Goal: Browse casually

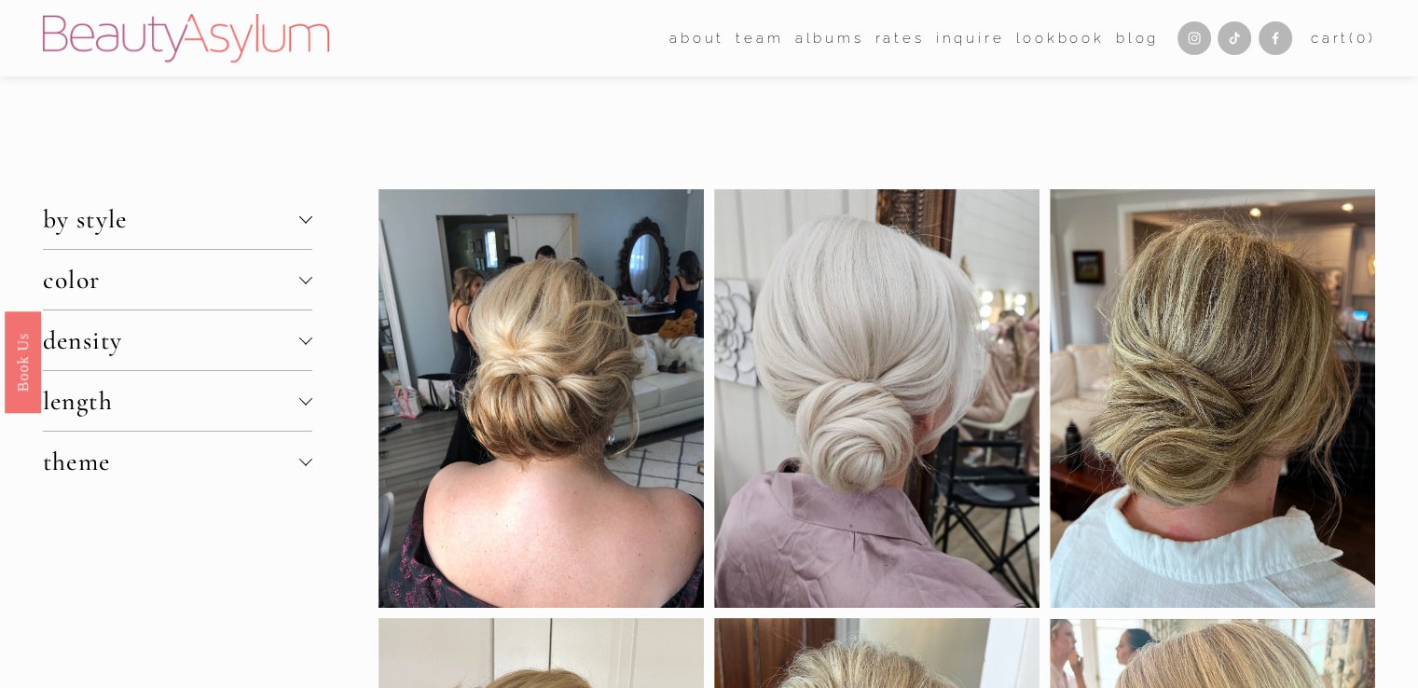
click at [1186, 378] on div at bounding box center [1212, 398] width 325 height 419
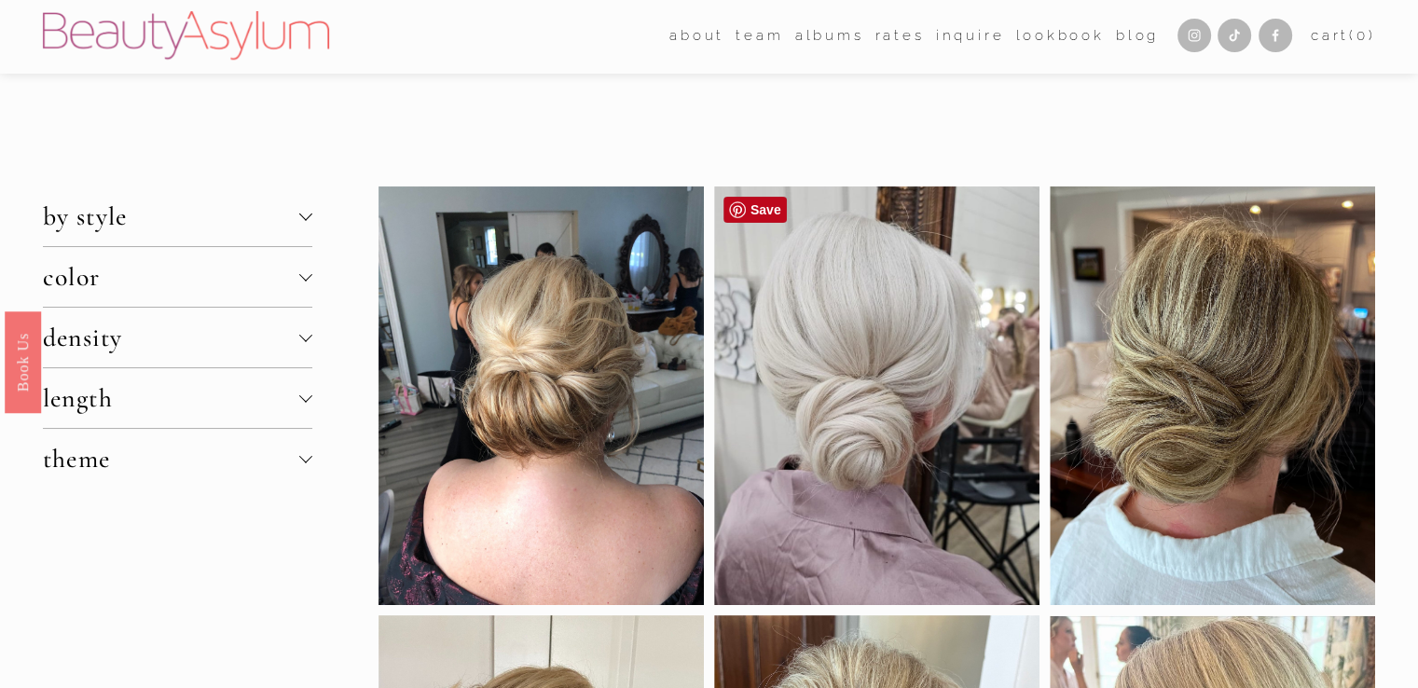
scroll to position [4, 0]
click at [1008, 486] on div at bounding box center [876, 395] width 325 height 419
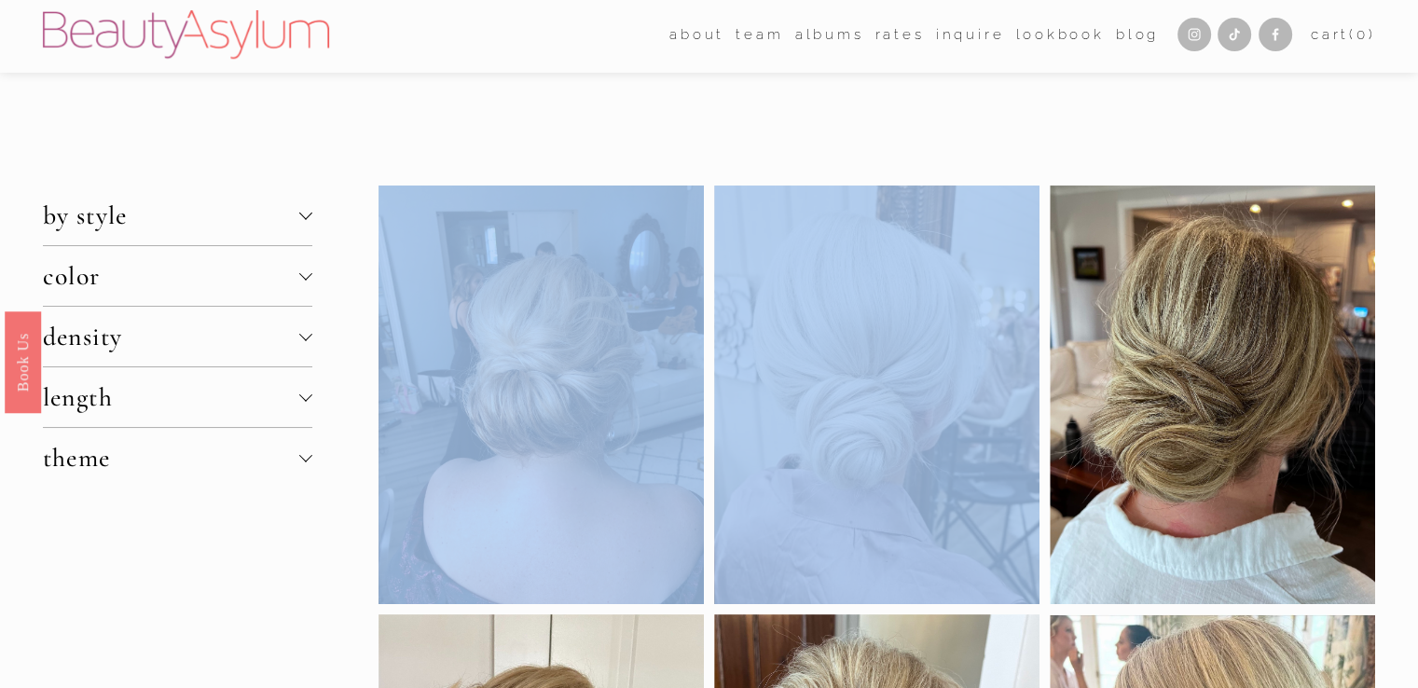
scroll to position [0, 0]
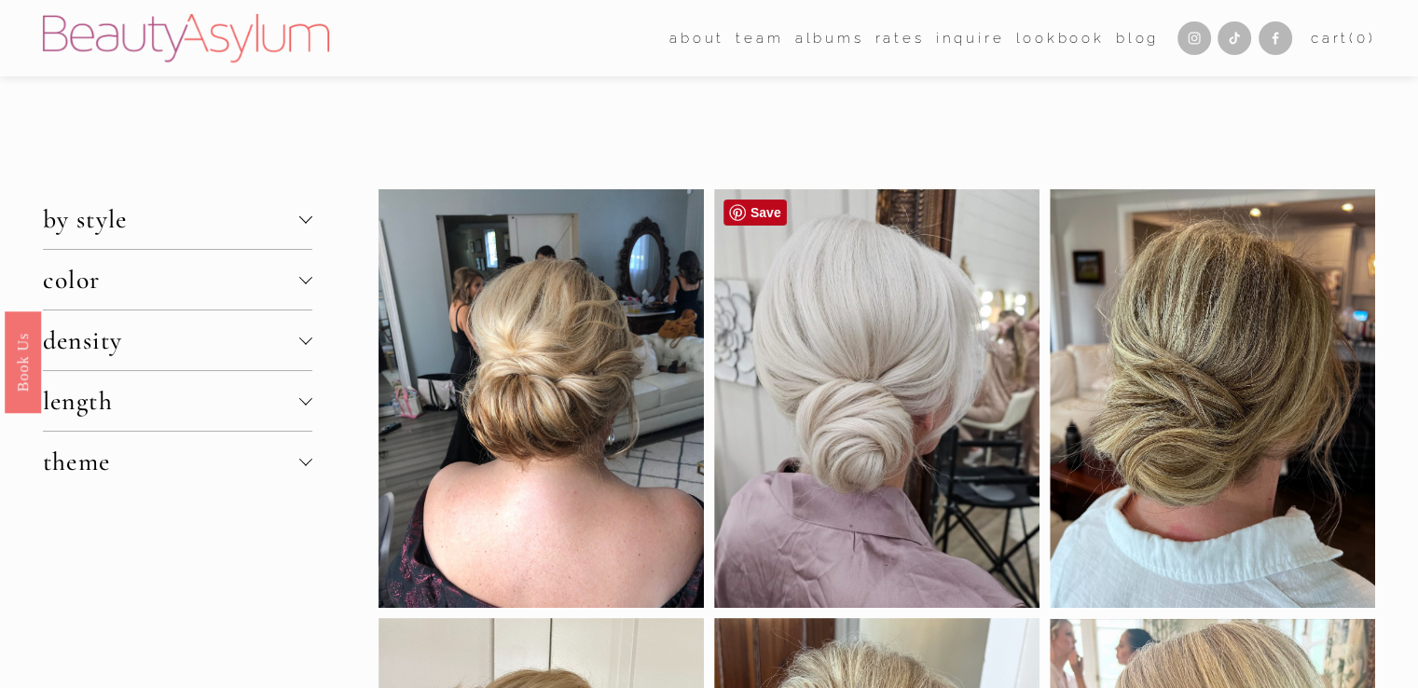
drag, startPoint x: 1007, startPoint y: 486, endPoint x: 776, endPoint y: 337, distance: 275.2
click at [776, 337] on div at bounding box center [876, 398] width 325 height 419
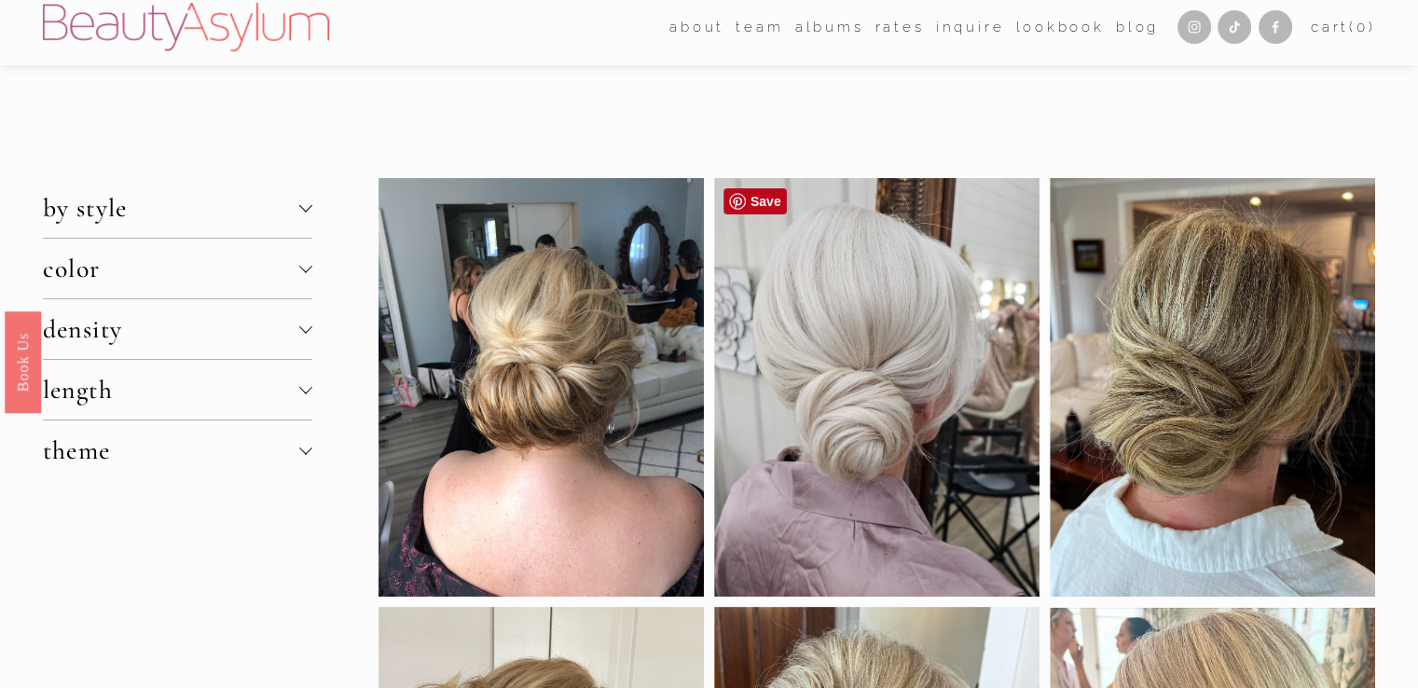
scroll to position [14, 0]
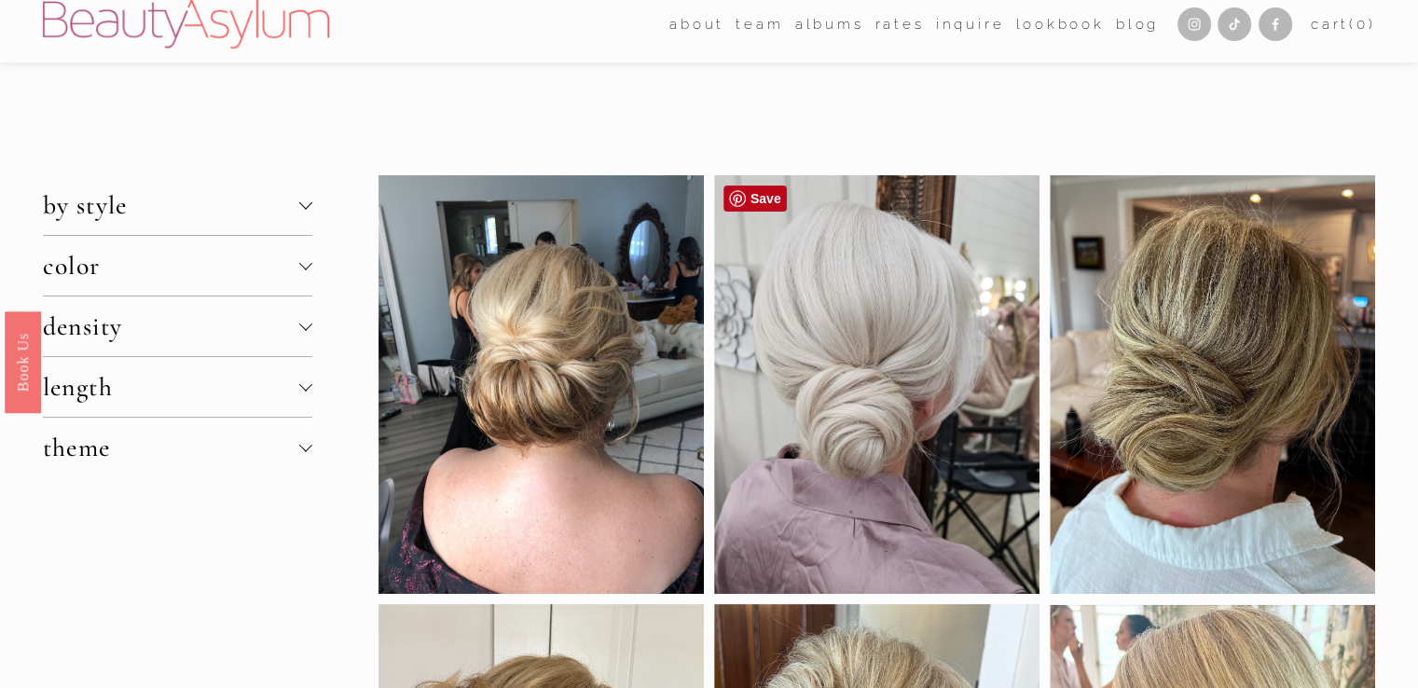
click at [852, 361] on div at bounding box center [876, 384] width 325 height 419
drag, startPoint x: 852, startPoint y: 361, endPoint x: 858, endPoint y: 324, distance: 37.7
click at [858, 324] on div at bounding box center [876, 384] width 325 height 419
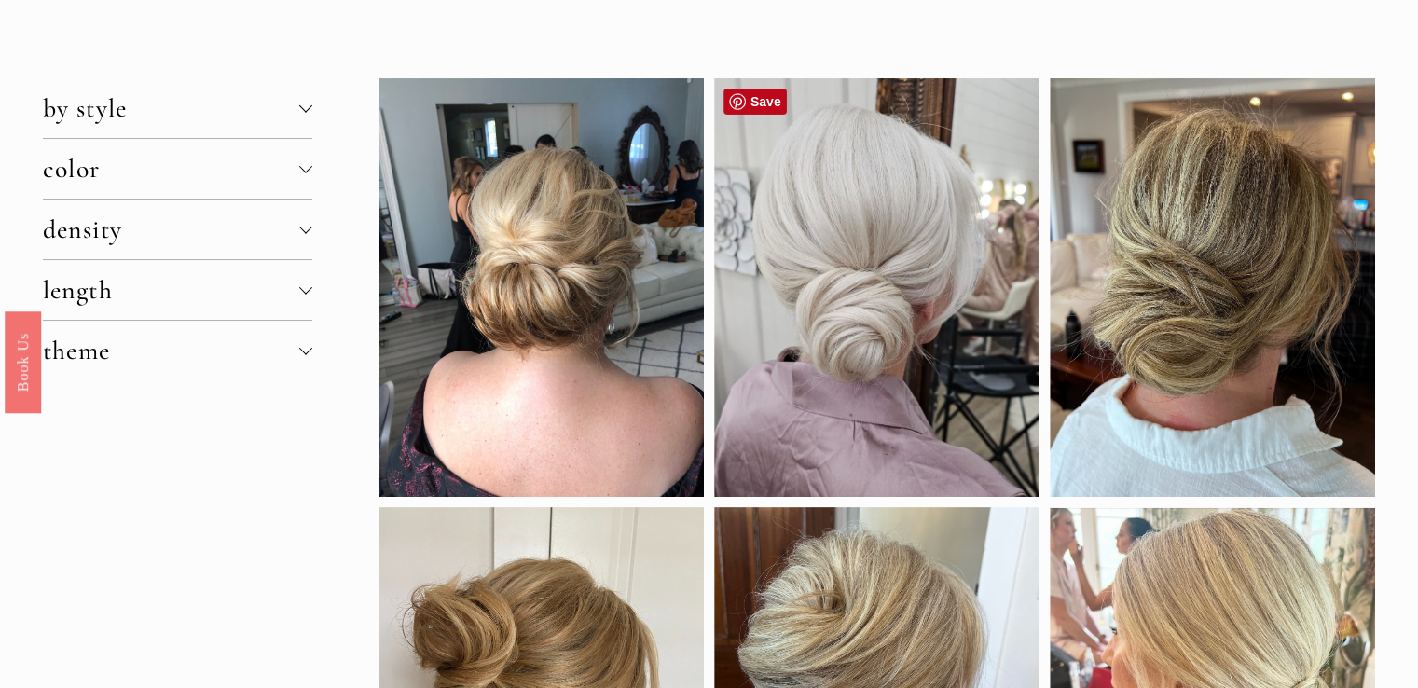
scroll to position [97, 0]
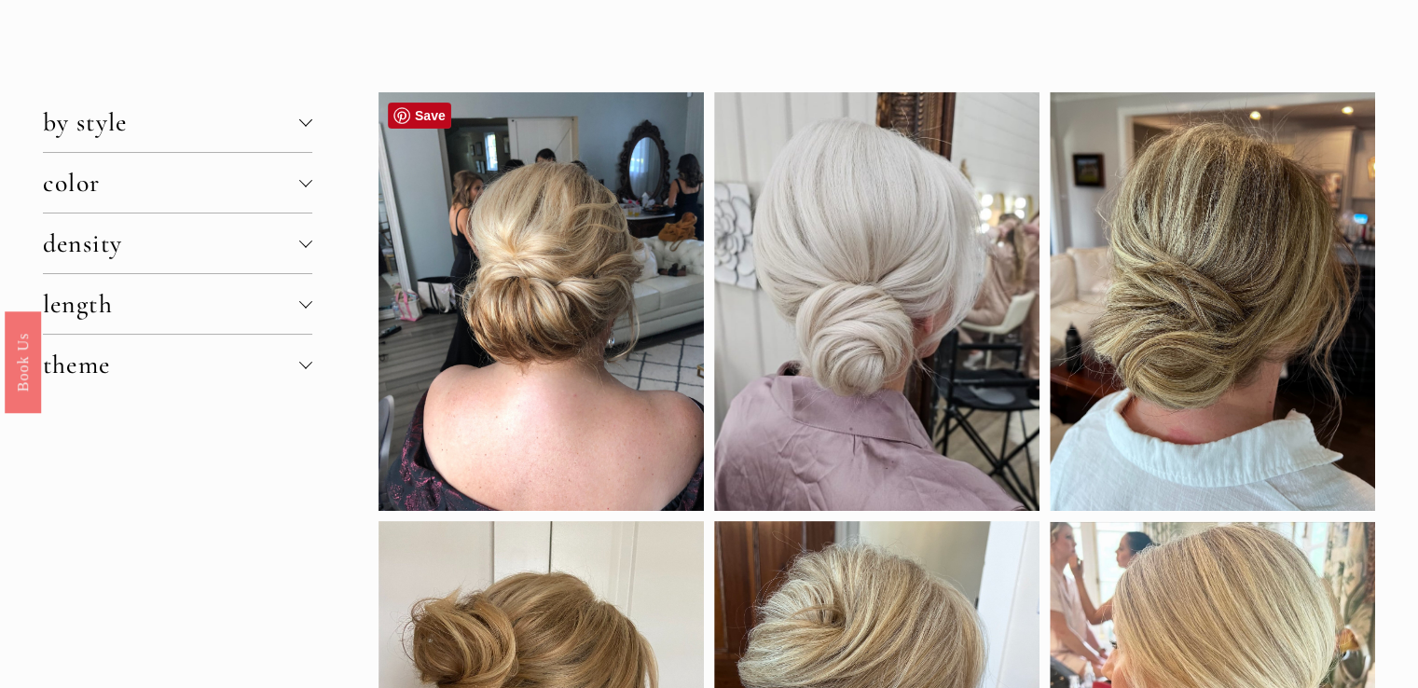
click at [874, 441] on div at bounding box center [876, 301] width 325 height 419
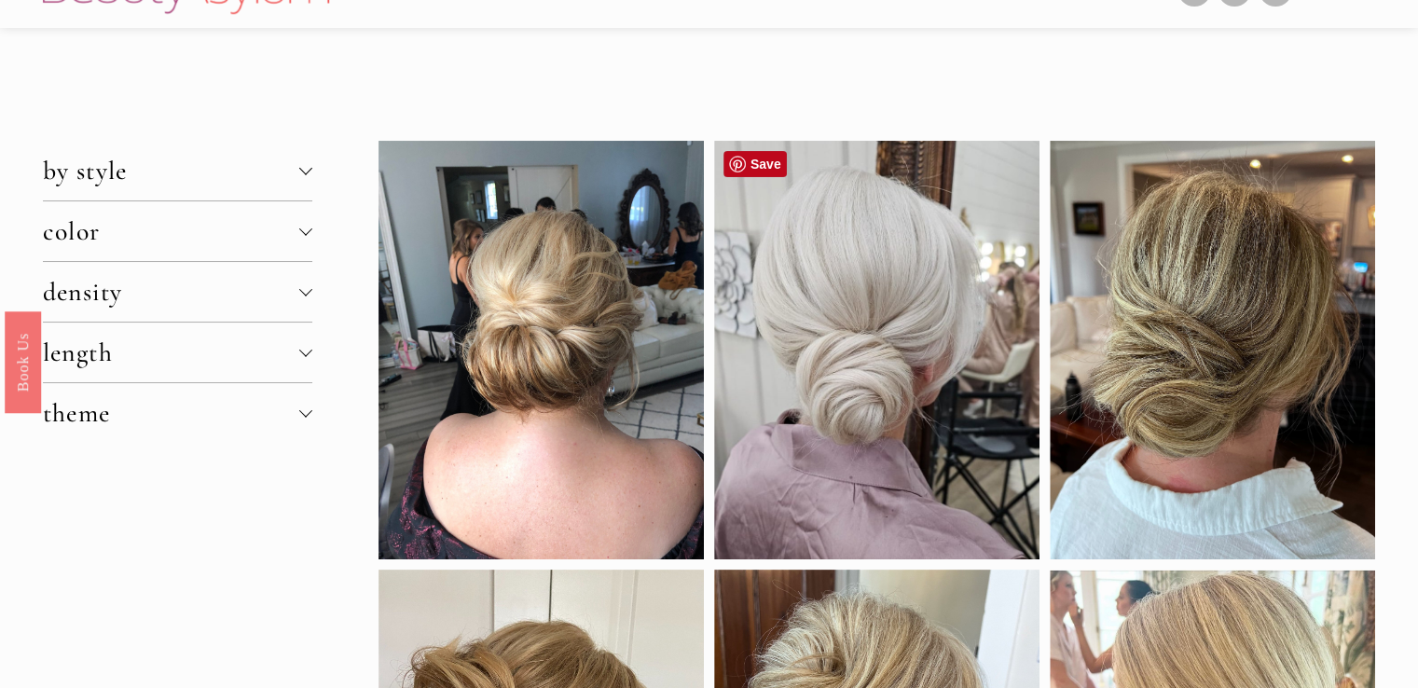
scroll to position [45, 0]
